Goal: Task Accomplishment & Management: Manage account settings

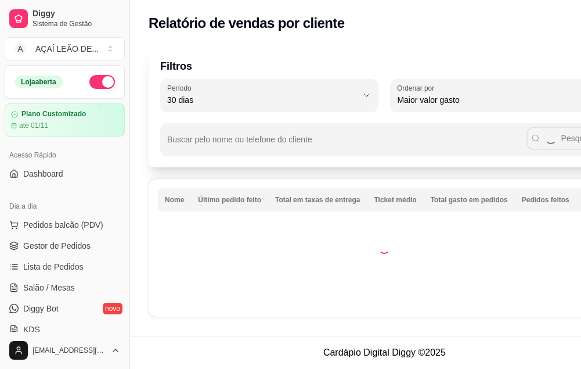
select select "30"
select select "HIGHEST_TOTAL_SPENT_WITH_ORDERS"
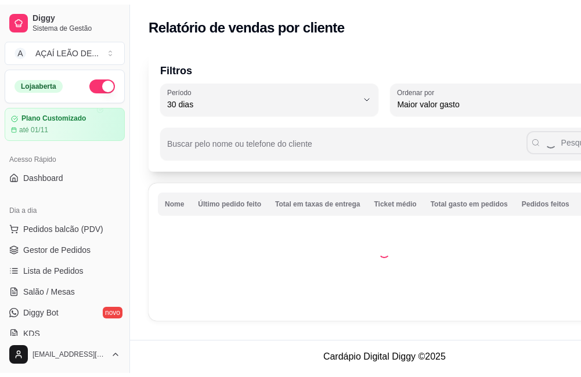
scroll to position [174, 0]
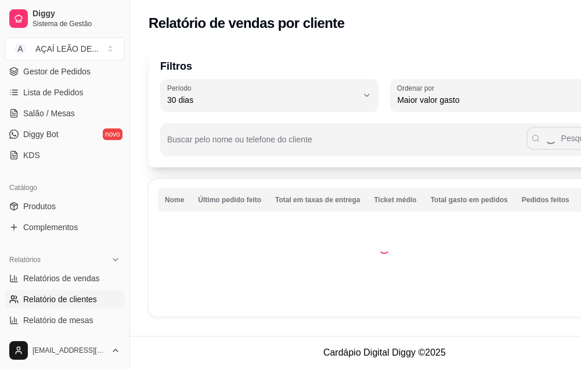
click at [46, 276] on span "Relatórios de vendas" at bounding box center [61, 278] width 77 height 12
select select "ALL"
select select "0"
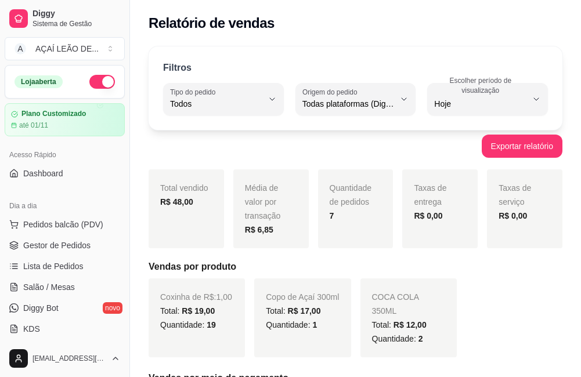
drag, startPoint x: 67, startPoint y: 121, endPoint x: 5, endPoint y: 210, distance: 108.4
click at [24, 225] on button "Pedidos balcão (PDV)" at bounding box center [65, 224] width 120 height 19
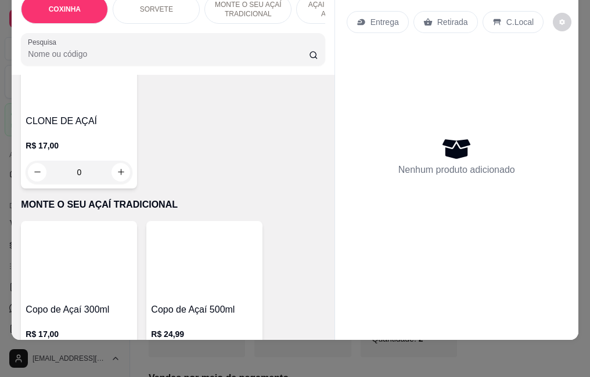
scroll to position [813, 0]
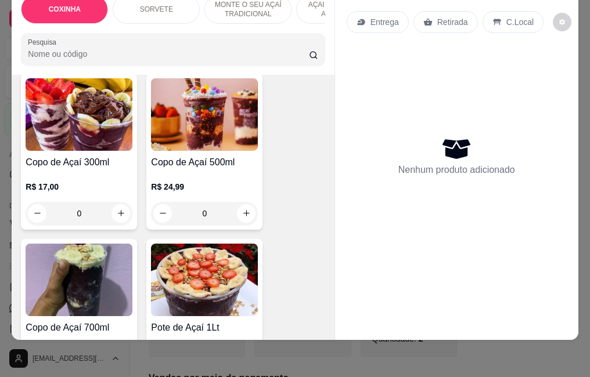
click at [118, 156] on h4 "Copo de Açaí 300ml" at bounding box center [79, 163] width 107 height 14
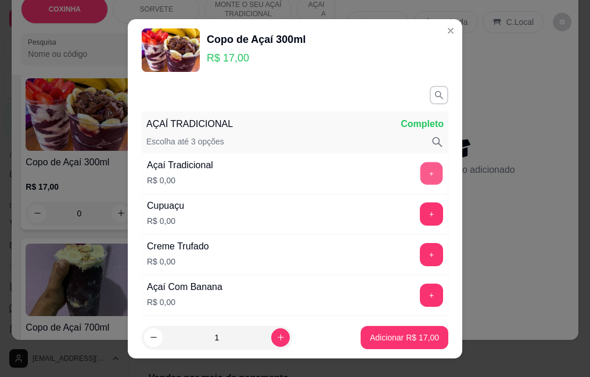
click at [420, 168] on button "+" at bounding box center [431, 173] width 23 height 23
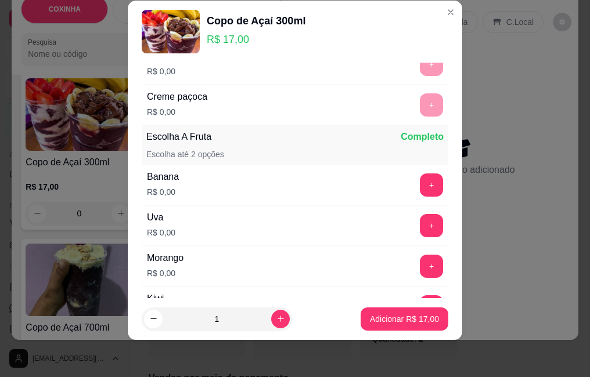
scroll to position [722, 0]
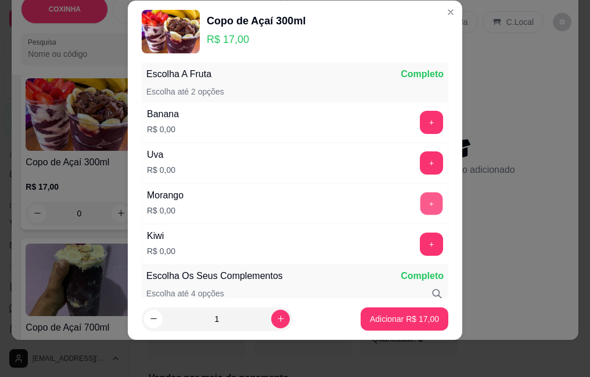
click at [420, 196] on button "+" at bounding box center [431, 203] width 23 height 23
click at [420, 240] on button "+" at bounding box center [431, 244] width 23 height 23
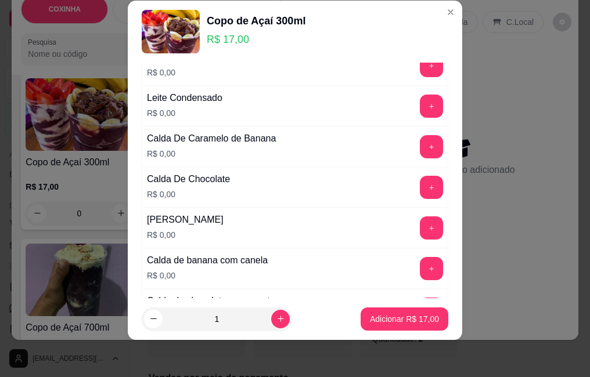
scroll to position [924, 0]
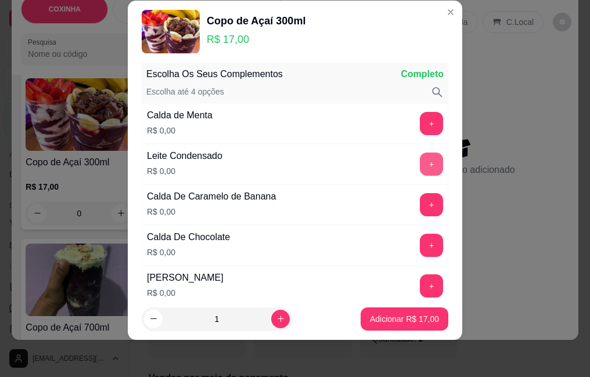
click at [420, 170] on button "+" at bounding box center [431, 164] width 23 height 23
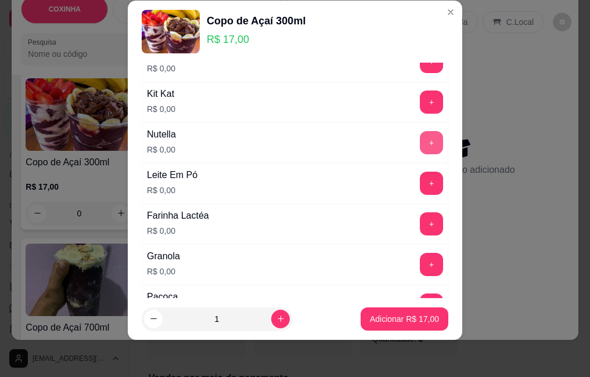
scroll to position [1331, 0]
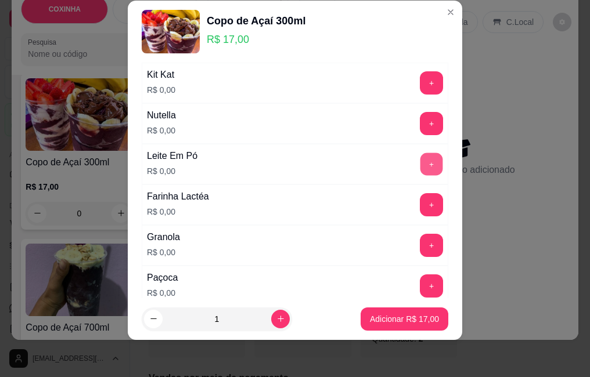
click at [420, 168] on button "+" at bounding box center [431, 164] width 23 height 23
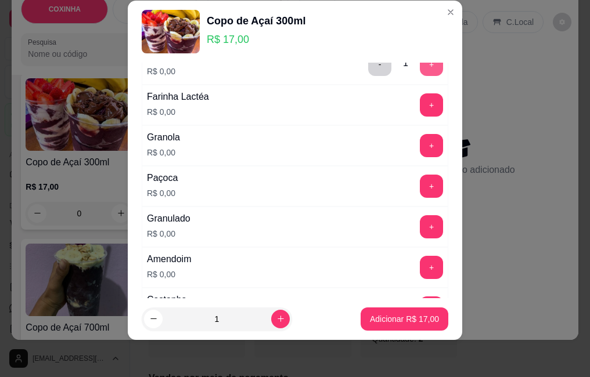
scroll to position [1447, 0]
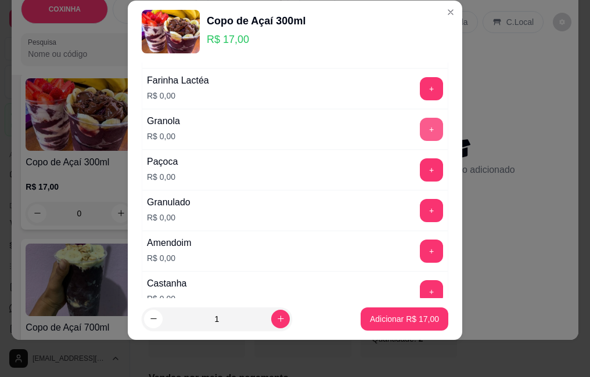
click at [420, 133] on button "+" at bounding box center [431, 129] width 23 height 23
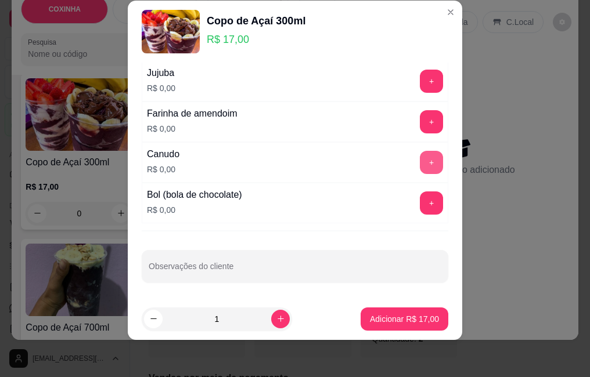
scroll to position [1780, 0]
click at [420, 200] on button "+" at bounding box center [431, 202] width 23 height 23
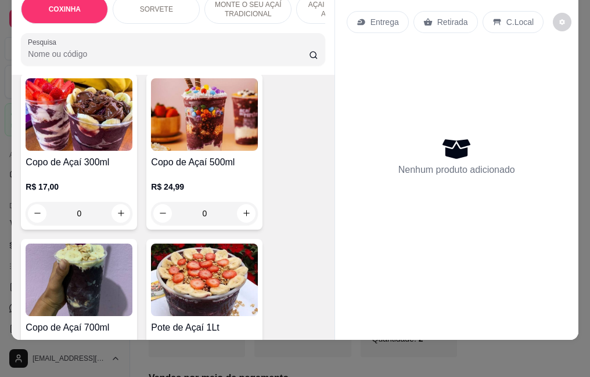
click at [107, 156] on h4 "Copo de Açaí 300ml" at bounding box center [79, 163] width 107 height 14
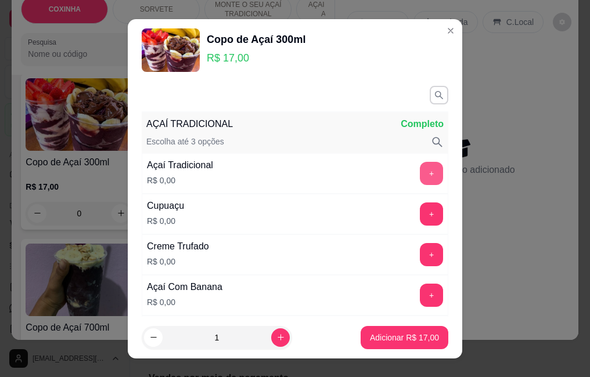
click at [420, 174] on button "+" at bounding box center [431, 173] width 23 height 23
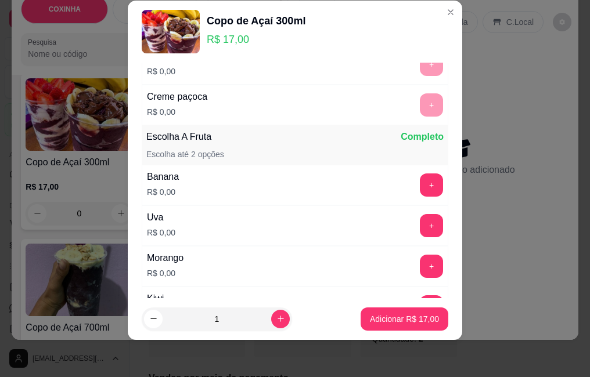
scroll to position [722, 0]
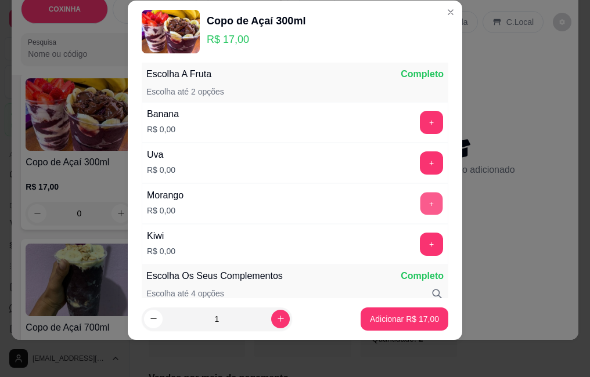
click at [420, 207] on button "+" at bounding box center [431, 203] width 23 height 23
click at [420, 242] on button "+" at bounding box center [431, 244] width 23 height 23
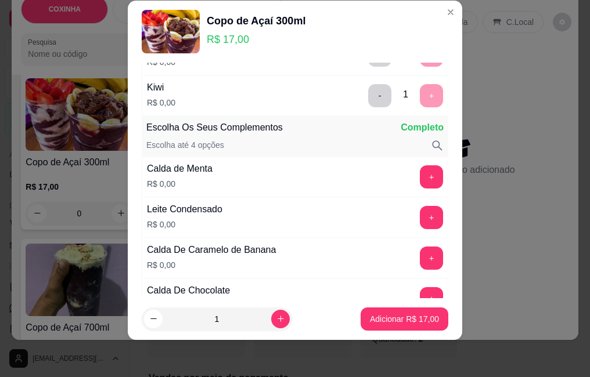
scroll to position [924, 0]
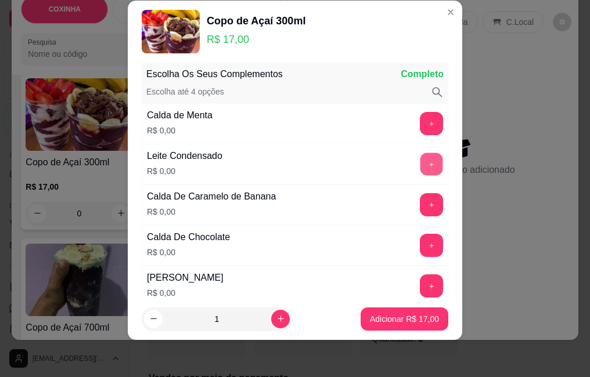
click at [420, 167] on button "+" at bounding box center [431, 164] width 23 height 23
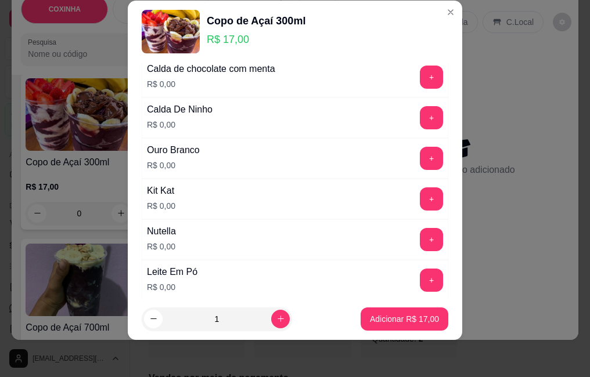
scroll to position [1273, 0]
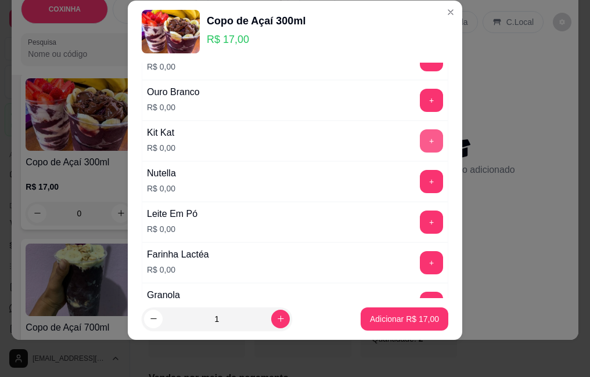
click at [420, 146] on button "+" at bounding box center [431, 140] width 23 height 23
click at [412, 210] on div "Leite Em Pó R$ 0,00 +" at bounding box center [295, 222] width 307 height 41
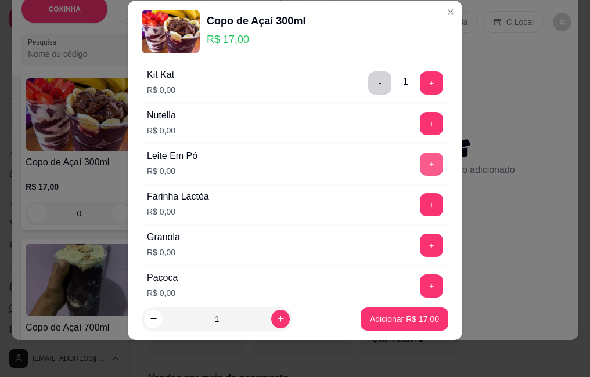
click at [420, 161] on button "+" at bounding box center [431, 164] width 23 height 23
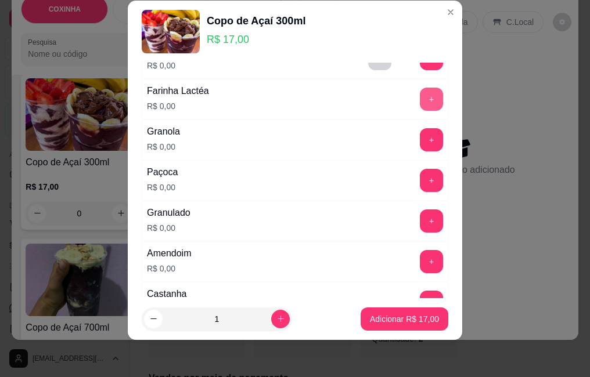
scroll to position [1447, 0]
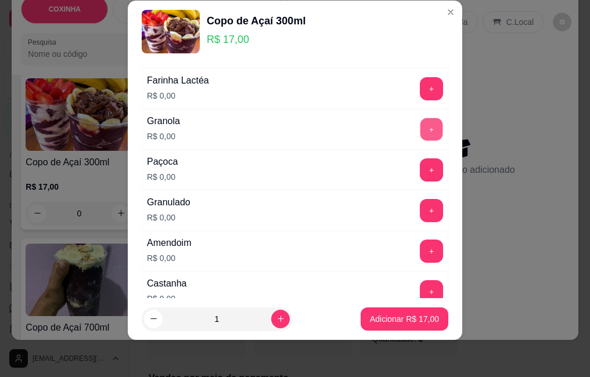
click at [420, 125] on button "+" at bounding box center [431, 129] width 23 height 23
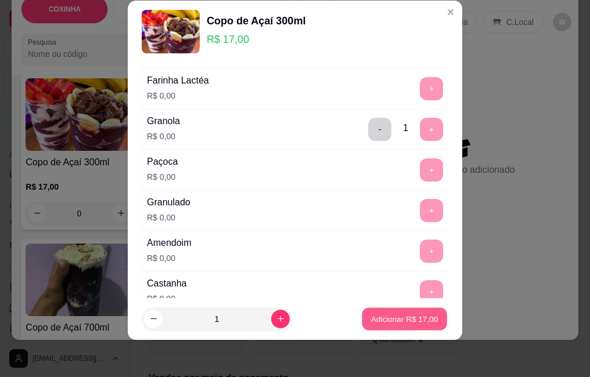
click at [382, 310] on button "Adicionar R$ 17,00" at bounding box center [404, 319] width 85 height 23
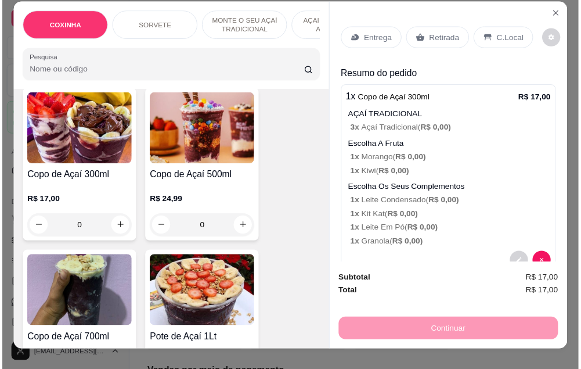
scroll to position [0, 0]
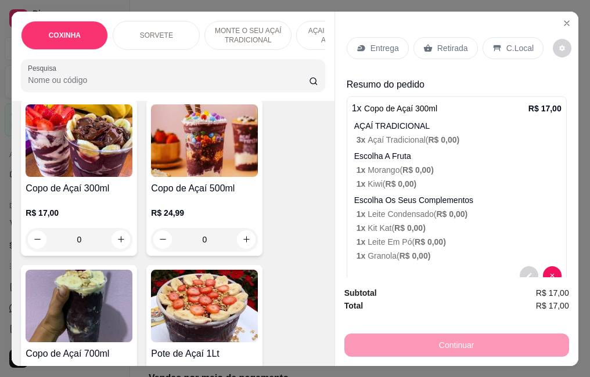
click at [447, 48] on p "Retirada" at bounding box center [452, 48] width 31 height 12
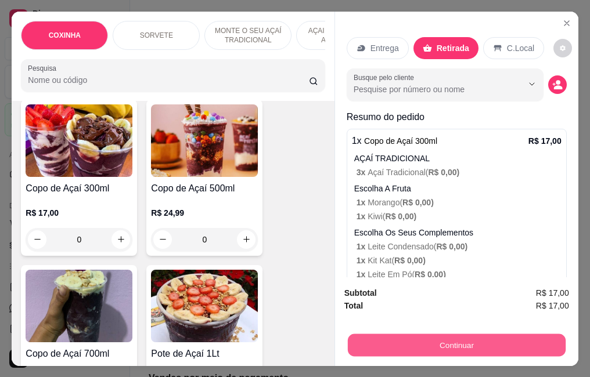
click at [441, 345] on button "Continuar" at bounding box center [456, 345] width 218 height 23
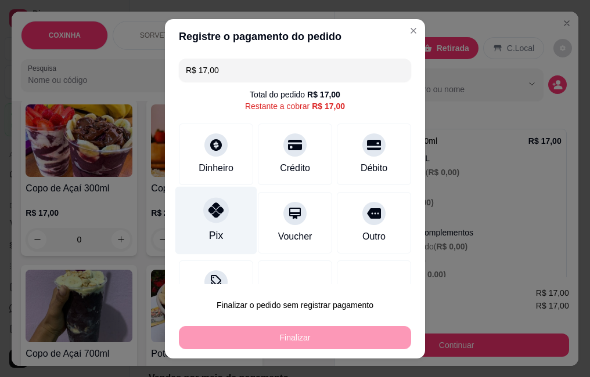
click at [228, 231] on div "Pix" at bounding box center [216, 220] width 82 height 68
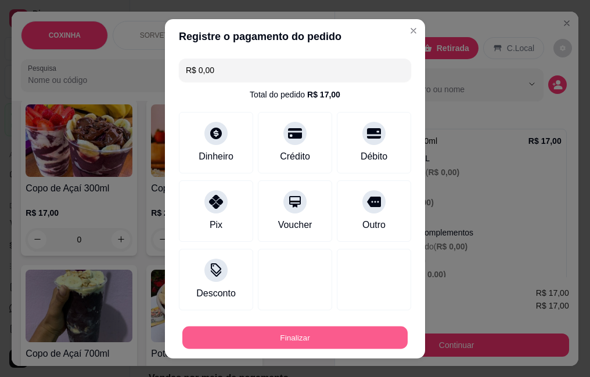
click at [243, 341] on button "Finalizar" at bounding box center [294, 337] width 225 height 23
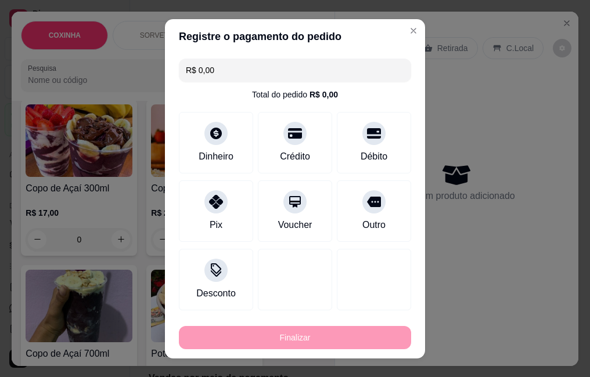
type input "-R$ 17,00"
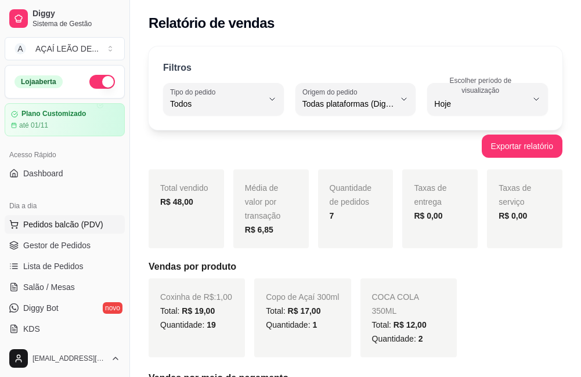
click at [39, 233] on button "Pedidos balcão (PDV)" at bounding box center [65, 224] width 120 height 19
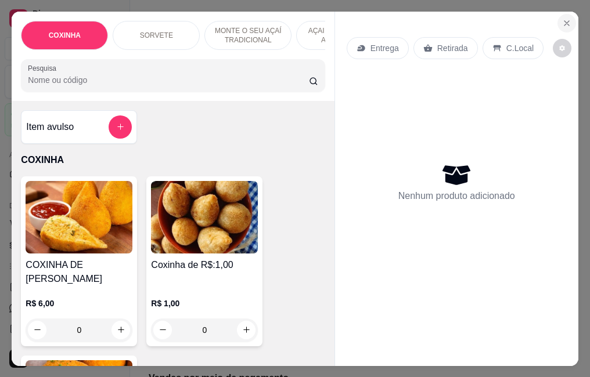
click at [565, 19] on icon "Close" at bounding box center [566, 23] width 9 height 9
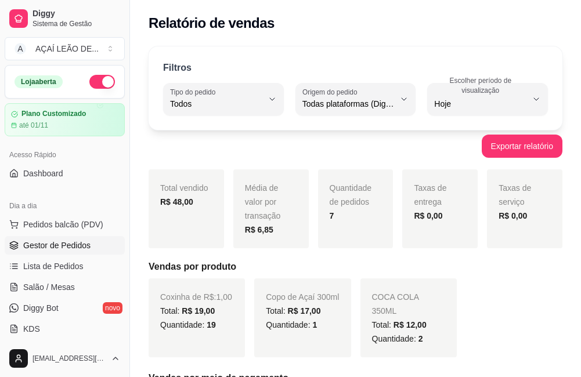
click at [73, 239] on link "Gestor de Pedidos" at bounding box center [65, 245] width 120 height 19
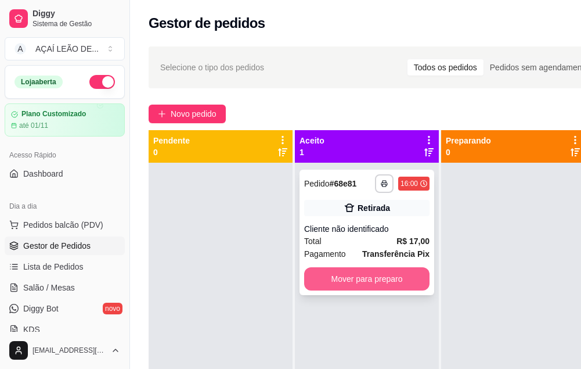
click at [352, 274] on button "Mover para preparo" at bounding box center [366, 278] width 125 height 23
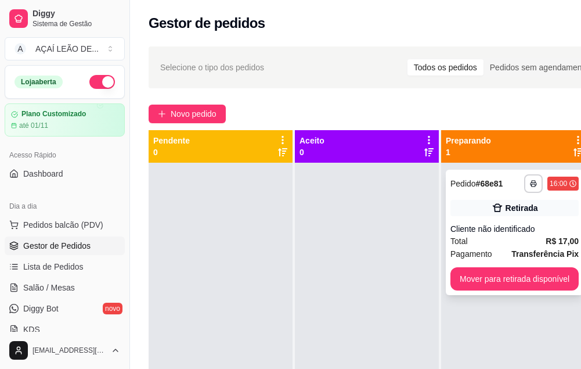
click at [563, 263] on div "**********" at bounding box center [515, 232] width 138 height 125
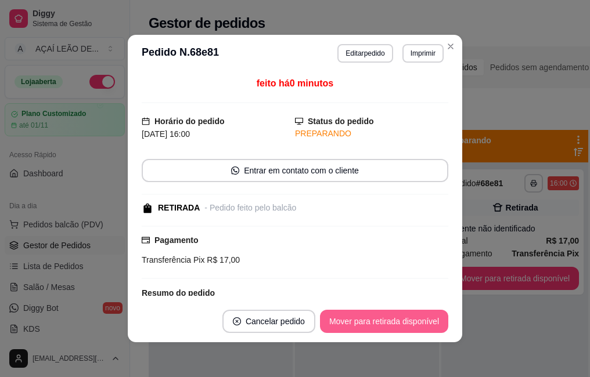
click at [386, 316] on button "Mover para retirada disponível" at bounding box center [384, 321] width 128 height 23
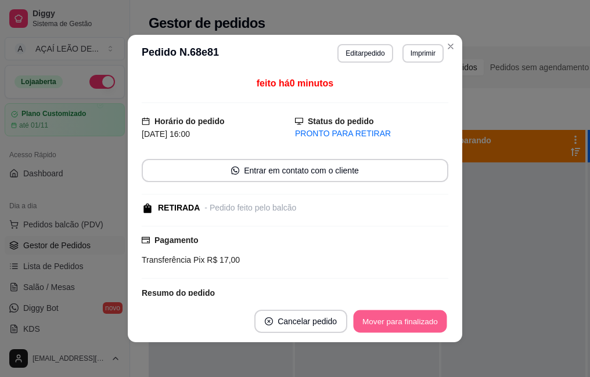
click at [386, 316] on button "Mover para finalizado" at bounding box center [400, 322] width 93 height 23
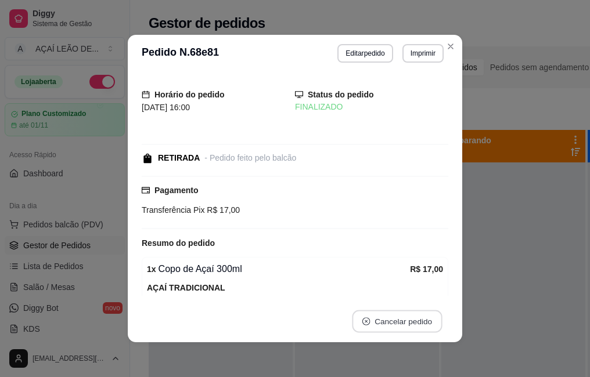
click at [386, 317] on button "Cancelar pedido" at bounding box center [397, 322] width 90 height 23
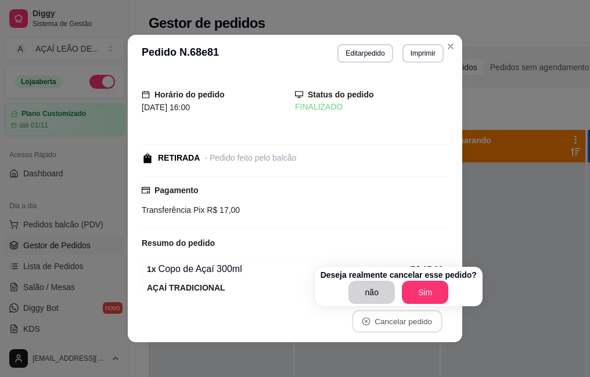
click at [386, 213] on div "Transferência Pix R$ 17,00" at bounding box center [295, 210] width 307 height 13
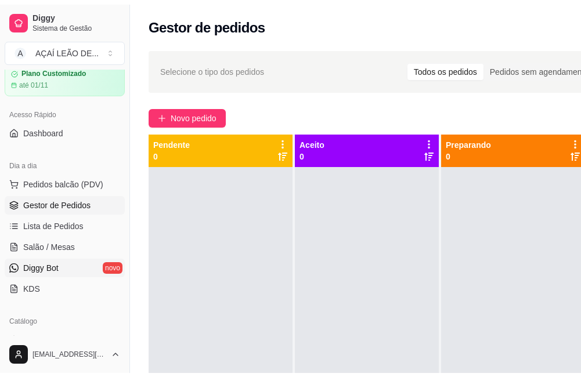
scroll to position [116, 0]
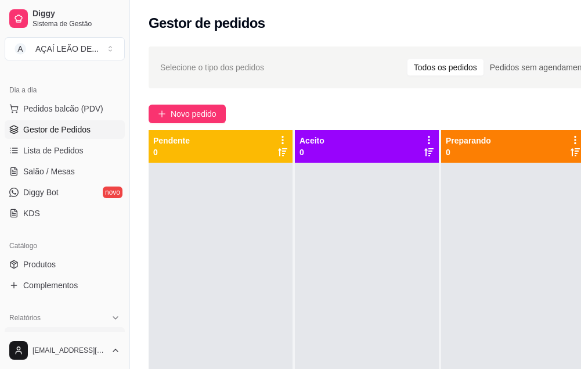
click at [63, 330] on span "Relatórios de vendas" at bounding box center [61, 336] width 77 height 12
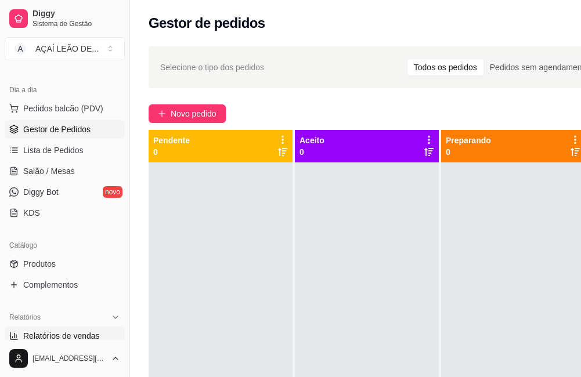
select select "ALL"
select select "0"
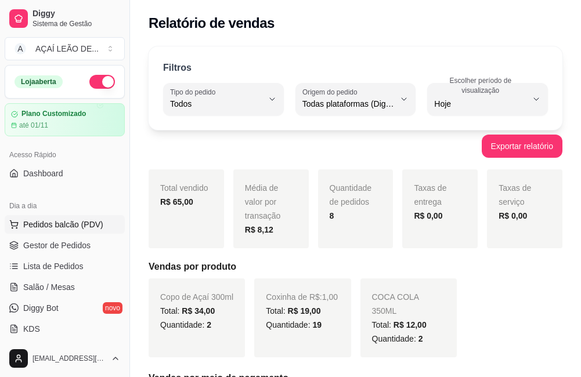
click at [69, 221] on span "Pedidos balcão (PDV)" at bounding box center [63, 225] width 80 height 12
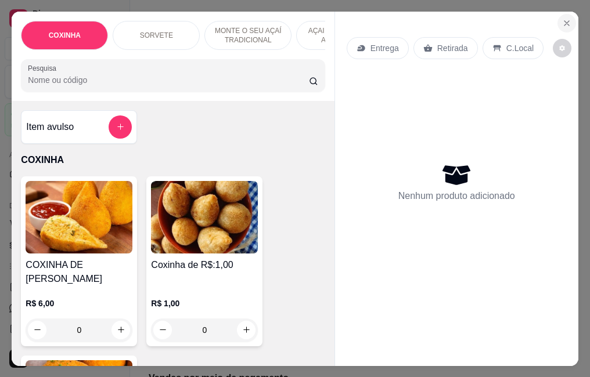
click at [567, 14] on button "Close" at bounding box center [566, 23] width 19 height 19
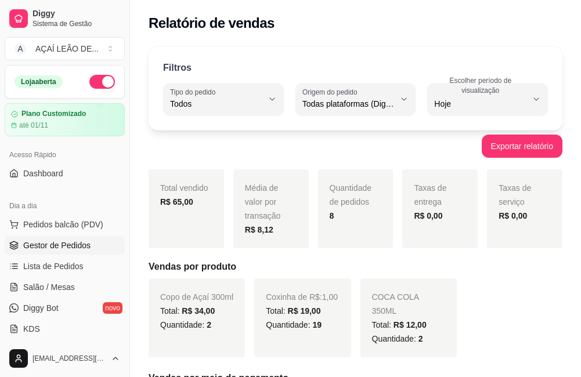
click at [64, 244] on span "Gestor de Pedidos" at bounding box center [56, 246] width 67 height 12
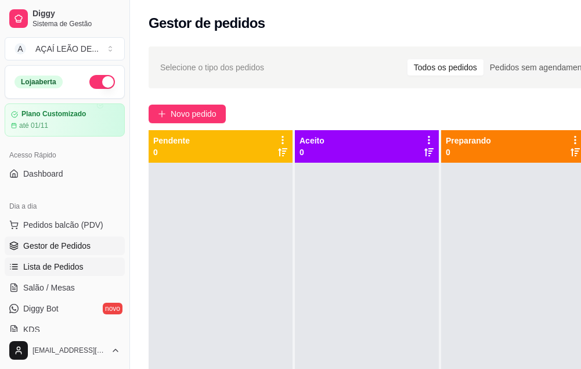
click at [65, 268] on span "Lista de Pedidos" at bounding box center [53, 267] width 60 height 12
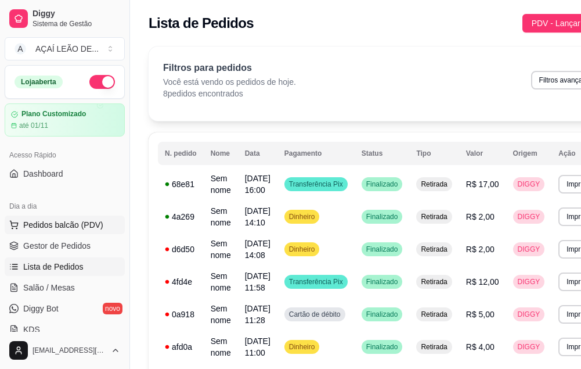
click at [78, 224] on span "Pedidos balcão (PDV)" at bounding box center [63, 225] width 80 height 12
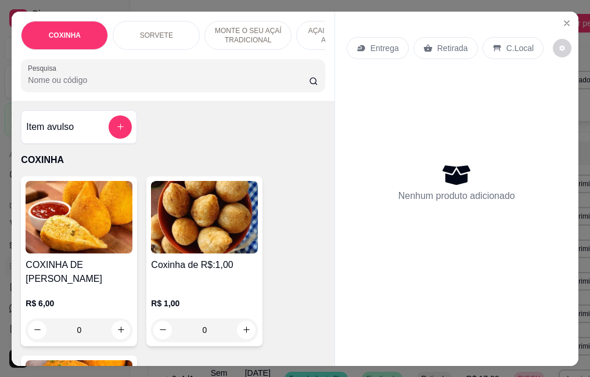
click at [239, 238] on img at bounding box center [204, 217] width 107 height 73
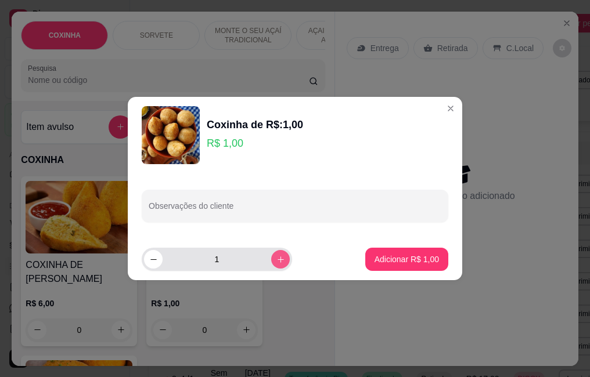
click at [276, 262] on icon "increase-product-quantity" at bounding box center [280, 260] width 9 height 9
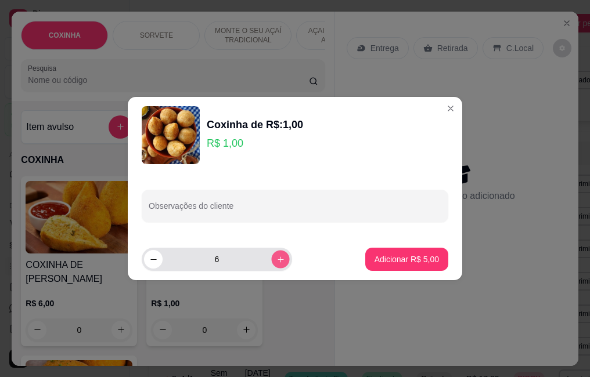
click at [276, 262] on icon "increase-product-quantity" at bounding box center [280, 260] width 9 height 9
type input "10"
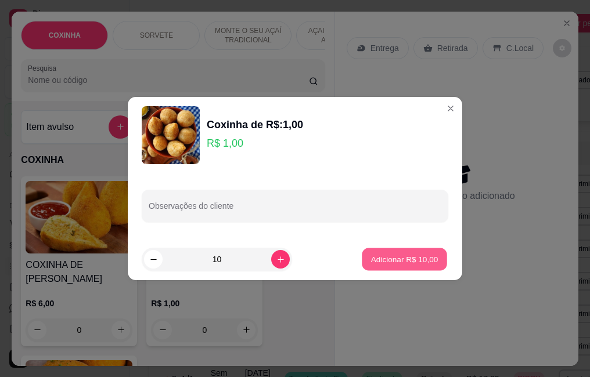
click at [394, 261] on p "Adicionar R$ 10,00" at bounding box center [404, 259] width 67 height 11
type input "10"
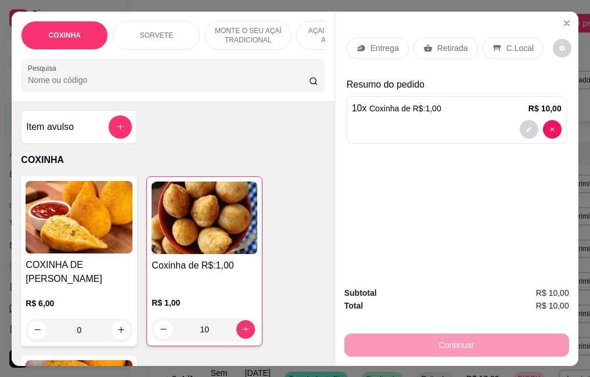
click at [441, 37] on div "Retirada" at bounding box center [445, 48] width 64 height 22
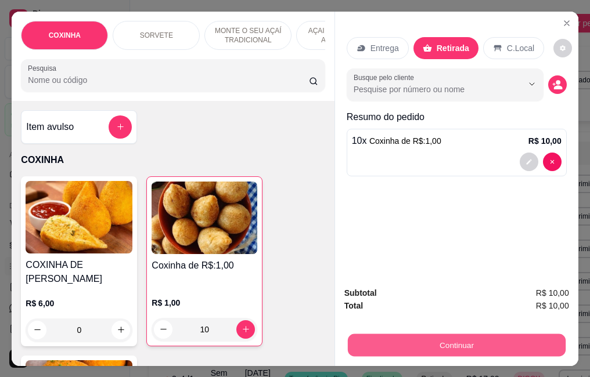
click at [434, 340] on button "Continuar" at bounding box center [456, 345] width 218 height 23
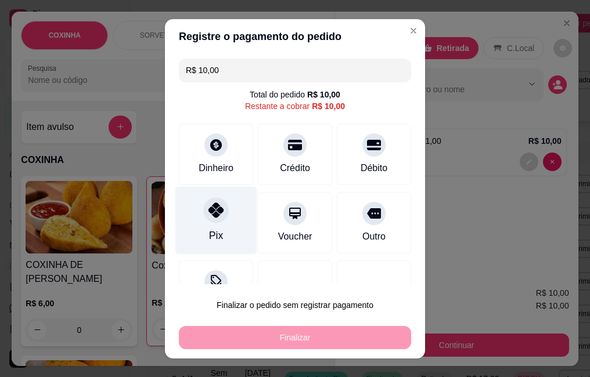
click at [181, 229] on div "Pix" at bounding box center [216, 220] width 82 height 68
type input "R$ 0,00"
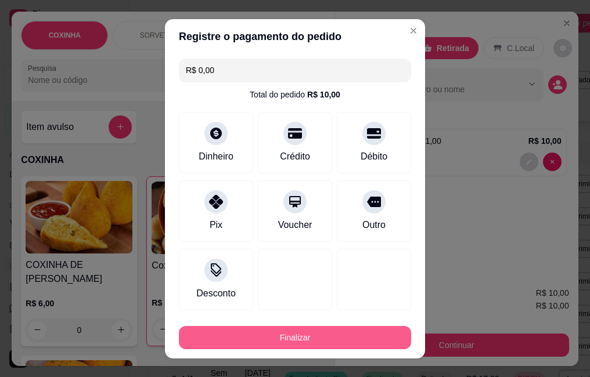
click at [208, 328] on button "Finalizar" at bounding box center [295, 337] width 232 height 23
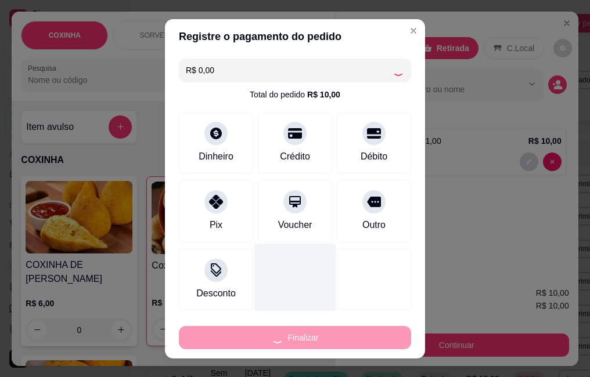
type input "0"
type input "-R$ 10,00"
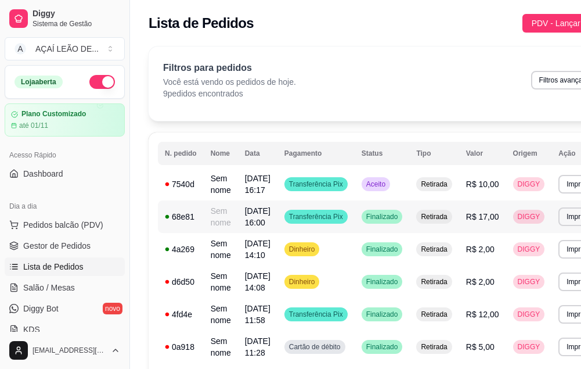
scroll to position [116, 0]
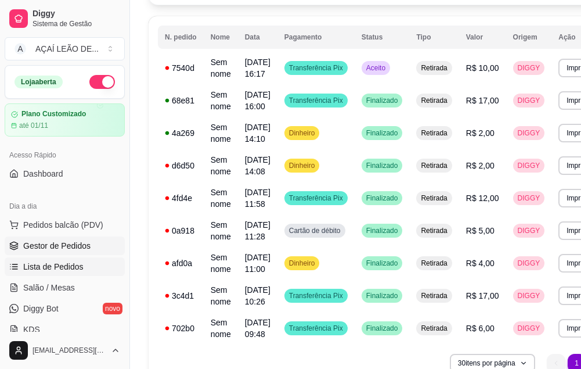
click at [20, 242] on link "Gestor de Pedidos" at bounding box center [65, 245] width 120 height 19
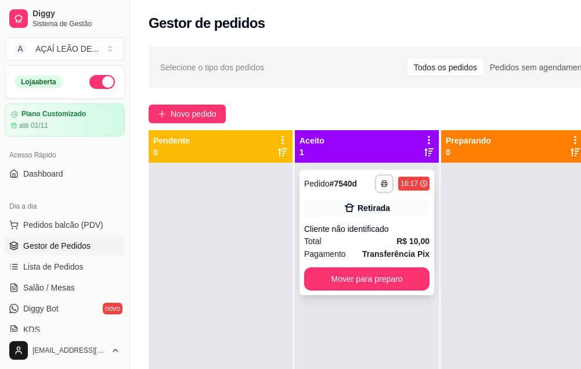
click at [356, 243] on div "Total R$ 10,00" at bounding box center [366, 241] width 125 height 13
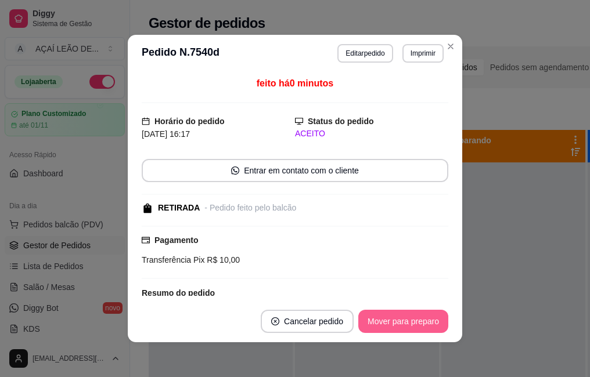
click at [377, 318] on button "Mover para preparo" at bounding box center [403, 321] width 90 height 23
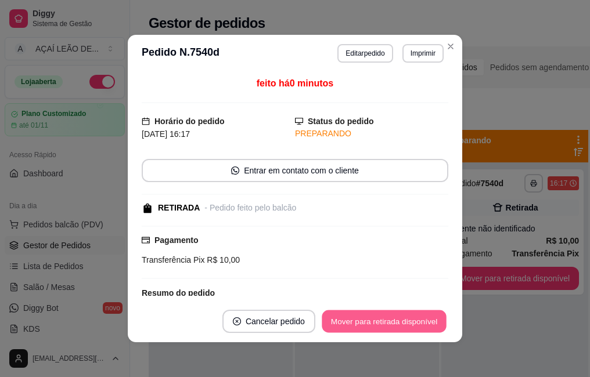
click at [377, 320] on button "Mover para retirada disponível" at bounding box center [384, 322] width 124 height 23
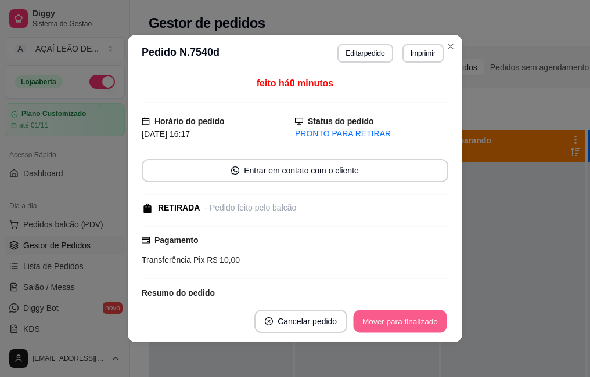
click at [377, 320] on button "Mover para finalizado" at bounding box center [400, 322] width 93 height 23
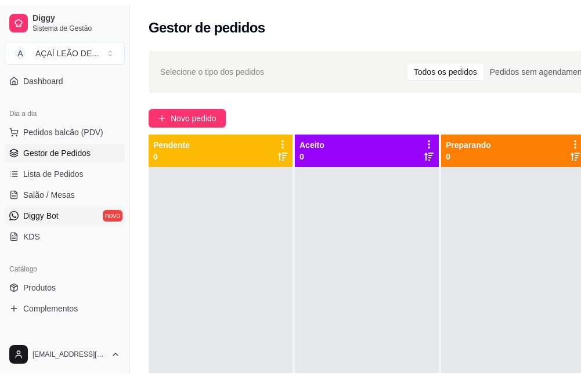
scroll to position [116, 0]
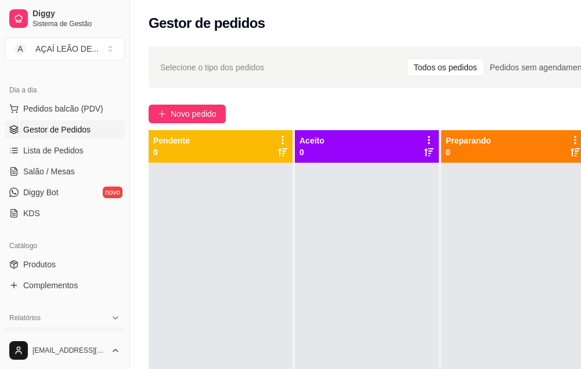
click at [85, 334] on span "Relatórios de vendas" at bounding box center [61, 336] width 77 height 12
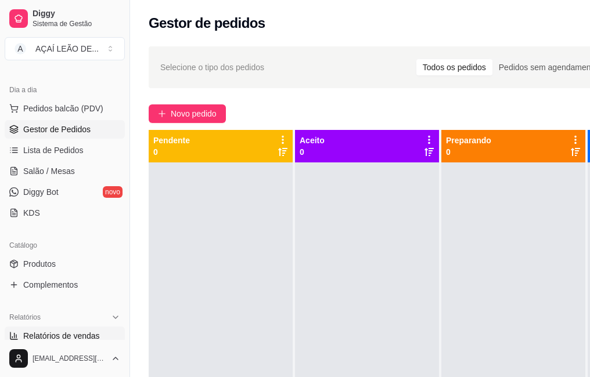
select select "ALL"
select select "0"
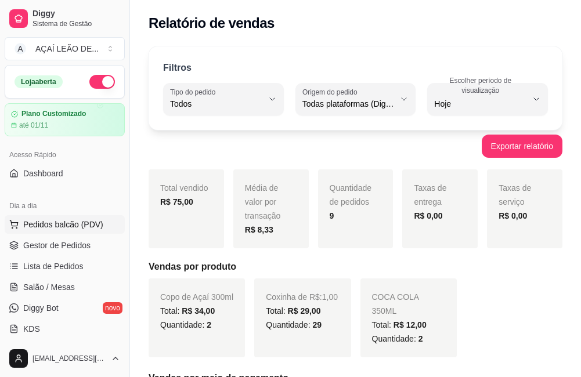
click at [72, 220] on span "Pedidos balcão (PDV)" at bounding box center [63, 225] width 80 height 12
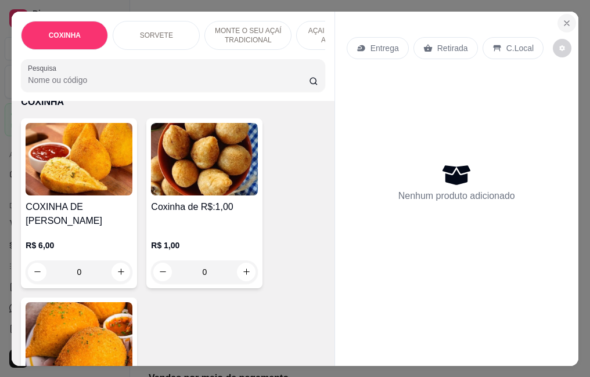
click at [562, 23] on icon "Close" at bounding box center [566, 23] width 9 height 9
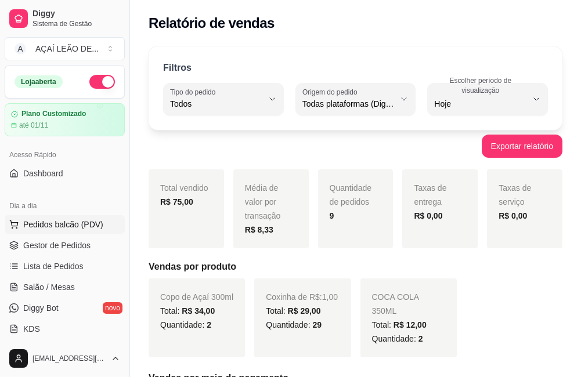
click at [68, 231] on button "Pedidos balcão (PDV)" at bounding box center [65, 224] width 120 height 19
